Goal: Entertainment & Leisure: Consume media (video, audio)

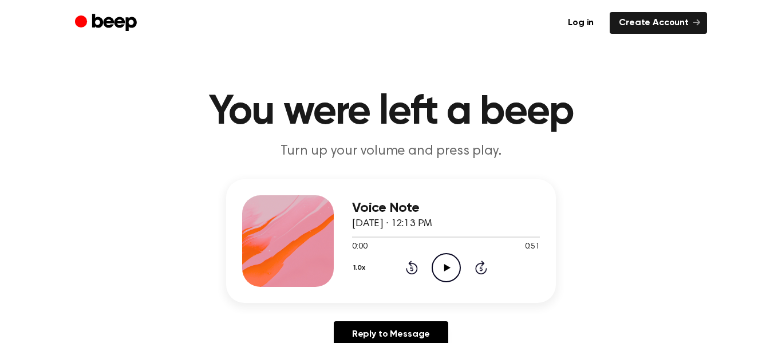
click at [445, 268] on icon at bounding box center [447, 267] width 6 height 7
click at [445, 268] on icon "Pause Audio" at bounding box center [446, 267] width 29 height 29
click at [445, 268] on icon at bounding box center [447, 267] width 6 height 7
click at [482, 263] on icon at bounding box center [481, 268] width 12 height 14
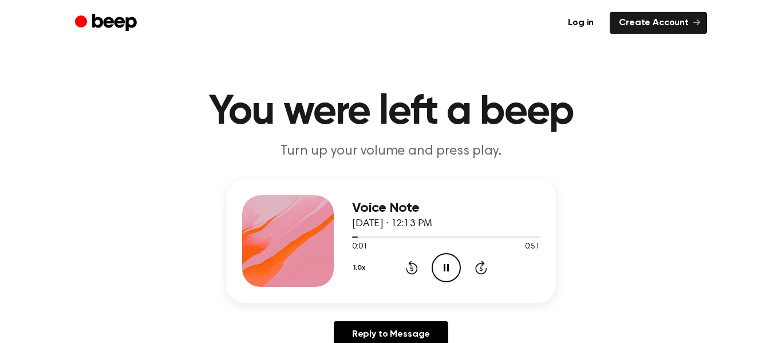
click at [482, 263] on icon at bounding box center [481, 268] width 12 height 14
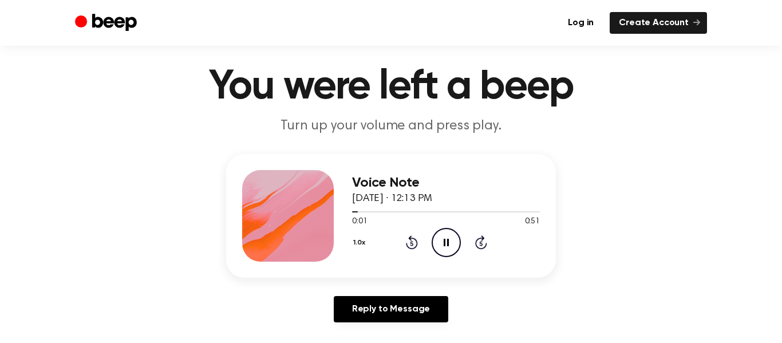
scroll to position [26, 0]
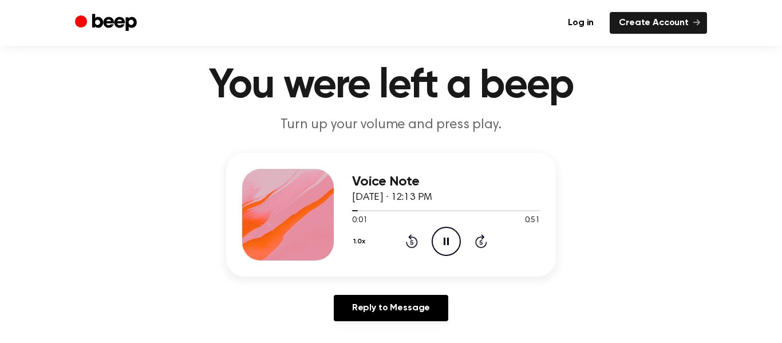
click at [448, 240] on icon "Pause Audio" at bounding box center [446, 241] width 29 height 29
click at [448, 240] on icon at bounding box center [447, 241] width 6 height 7
